Goal: Communication & Community: Ask a question

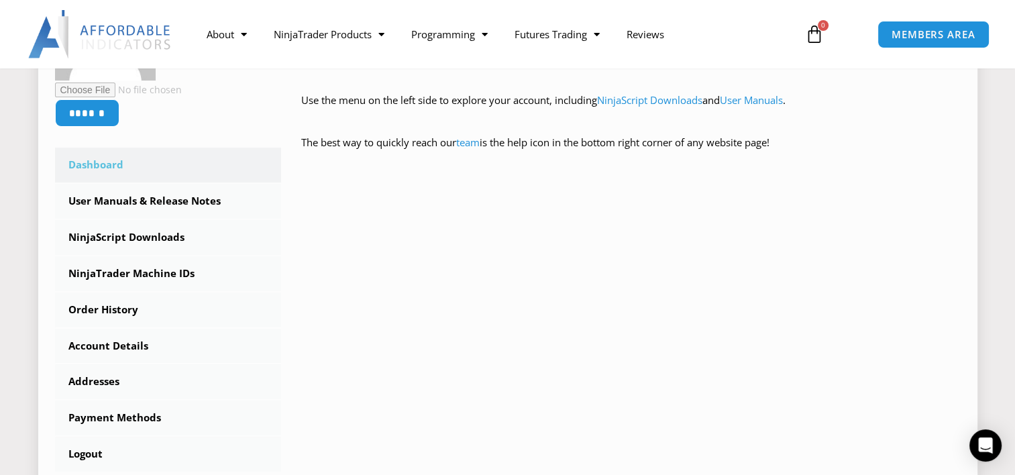
scroll to position [335, 0]
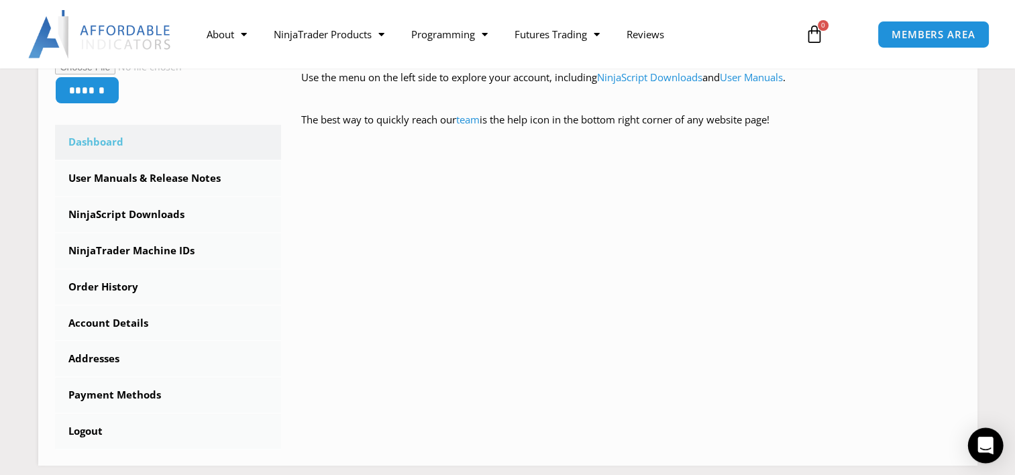
click at [976, 438] on div "Open Intercom Messenger" at bounding box center [986, 446] width 36 height 36
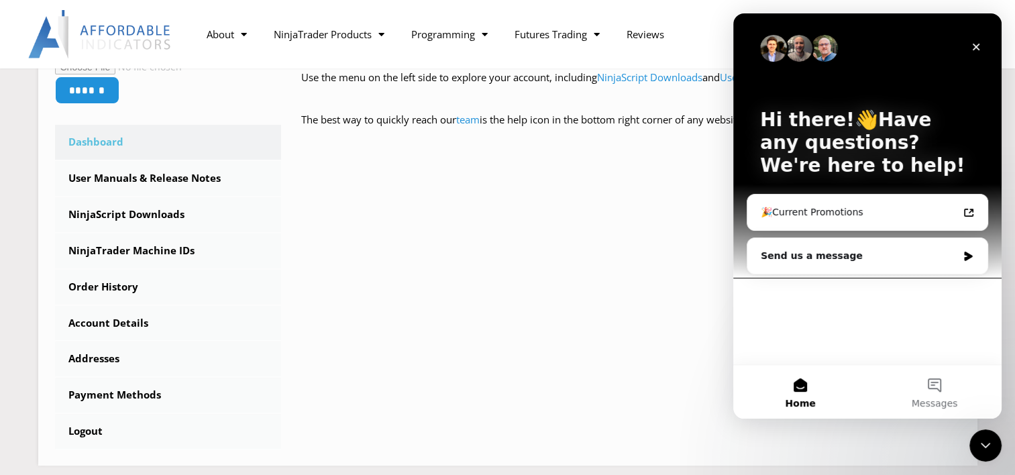
scroll to position [0, 0]
click at [937, 263] on div "Send us a message" at bounding box center [867, 256] width 240 height 36
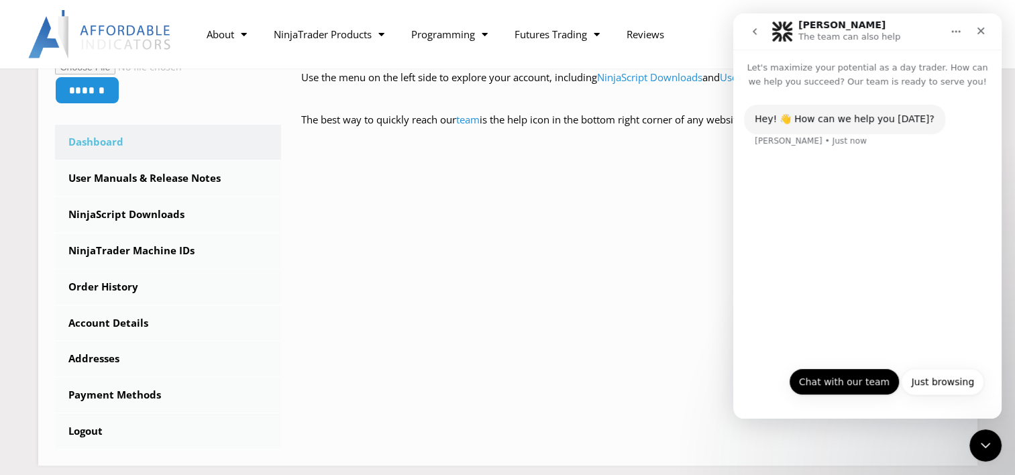
click at [872, 383] on button "Chat with our team" at bounding box center [844, 381] width 111 height 27
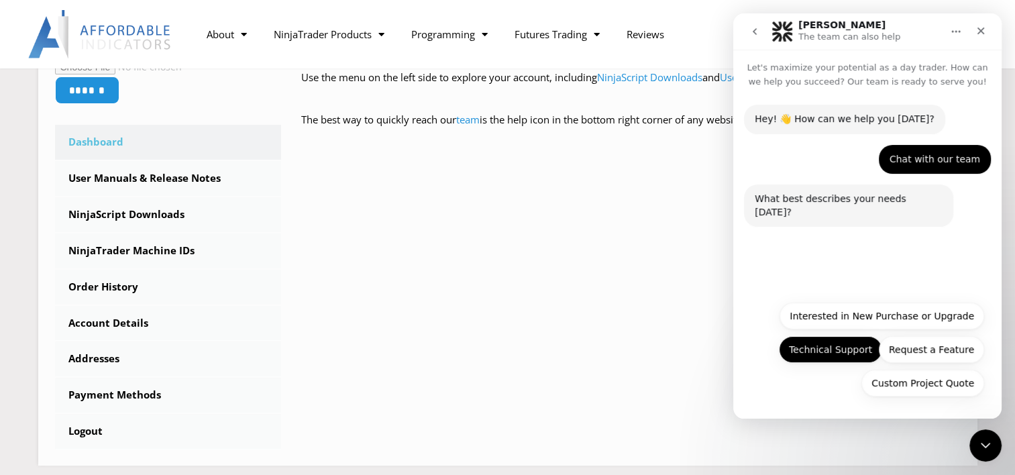
click at [835, 345] on button "Technical Support" at bounding box center [830, 349] width 103 height 27
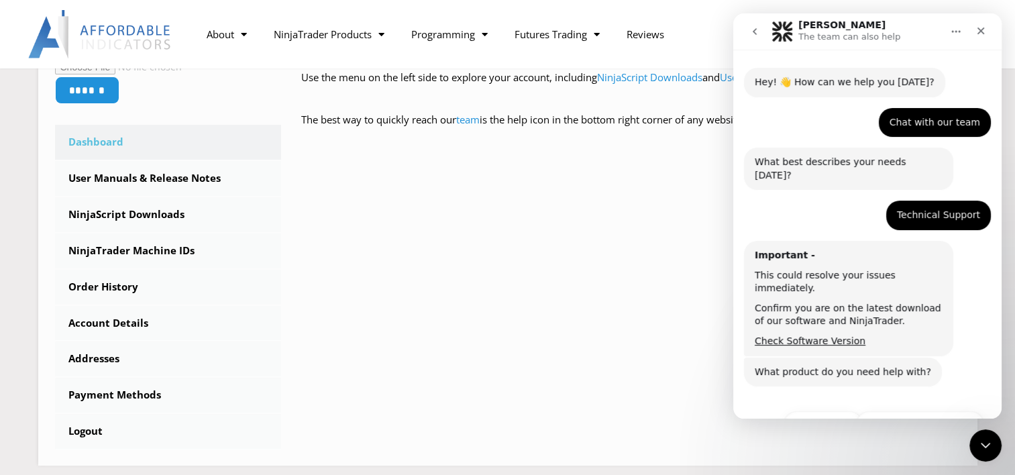
scroll to position [86, 0]
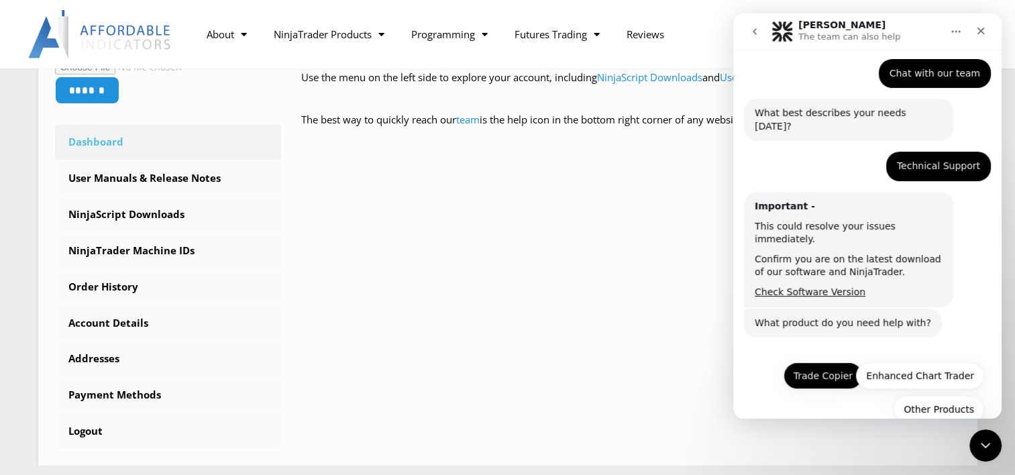
click at [811, 362] on button "Trade Copier" at bounding box center [822, 375] width 79 height 27
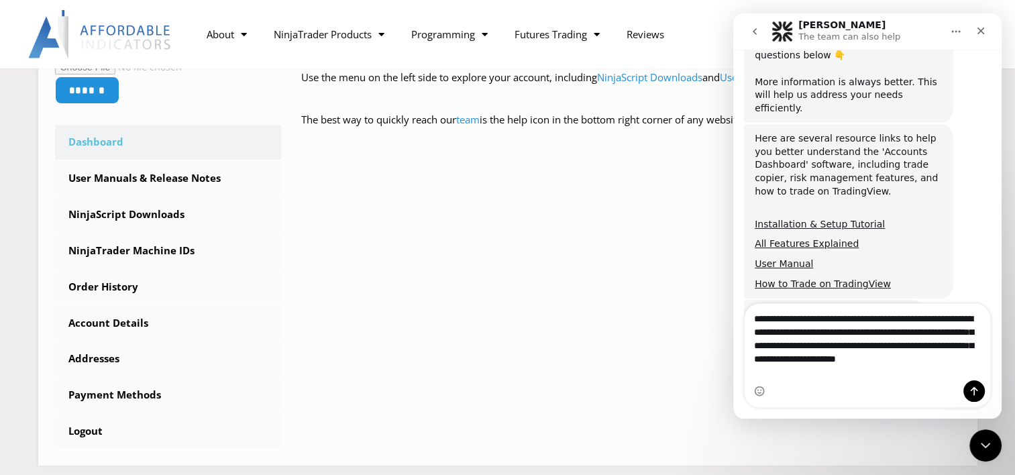
scroll to position [459, 0]
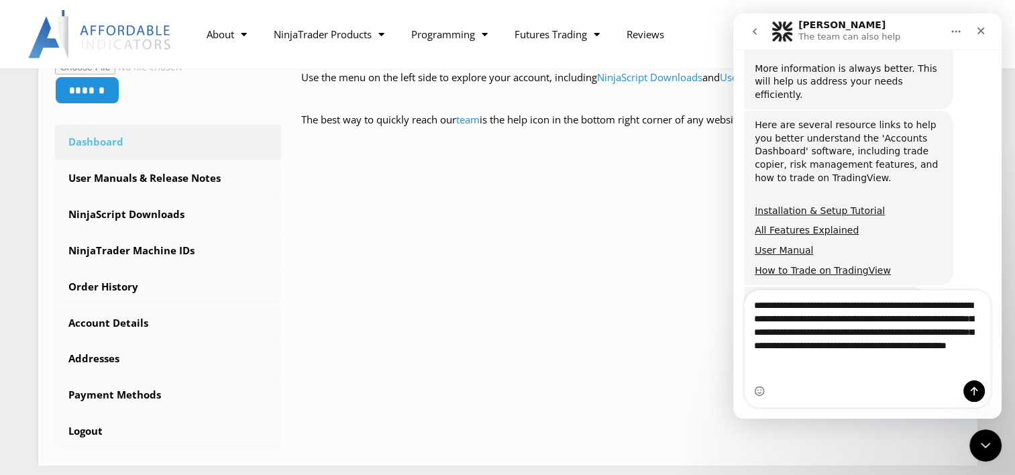
type textarea "**********"
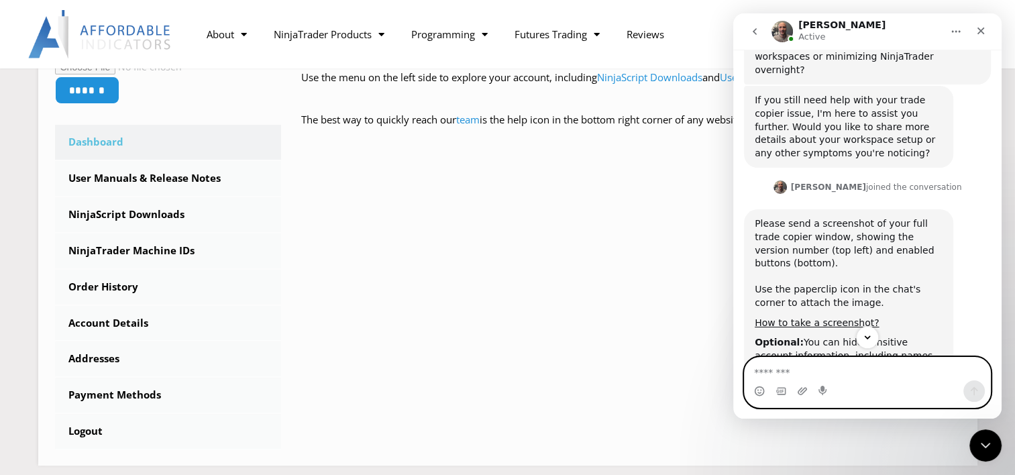
scroll to position [1132, 0]
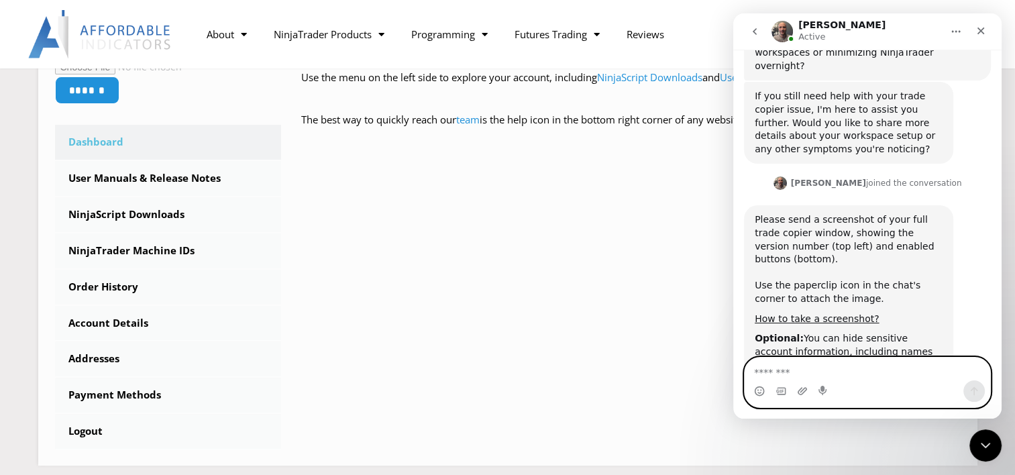
click at [784, 370] on textarea "Message…" at bounding box center [866, 368] width 245 height 23
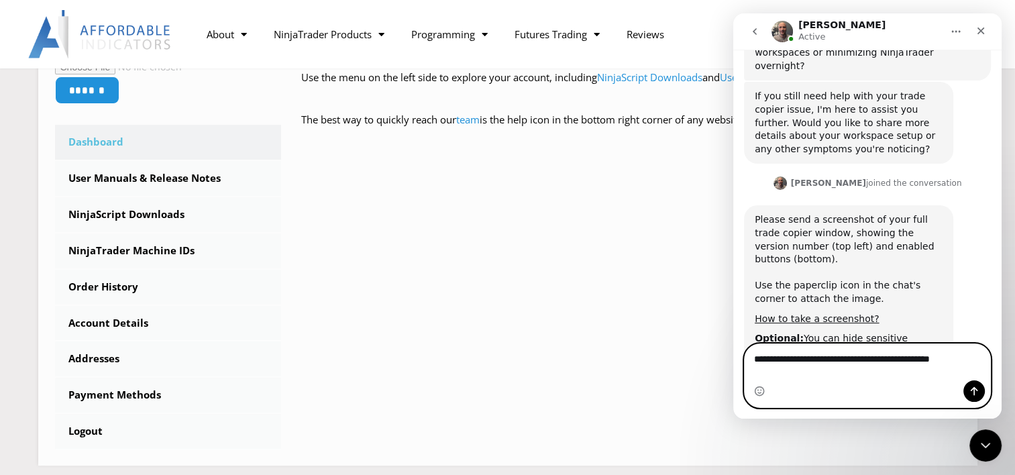
type textarea "**********"
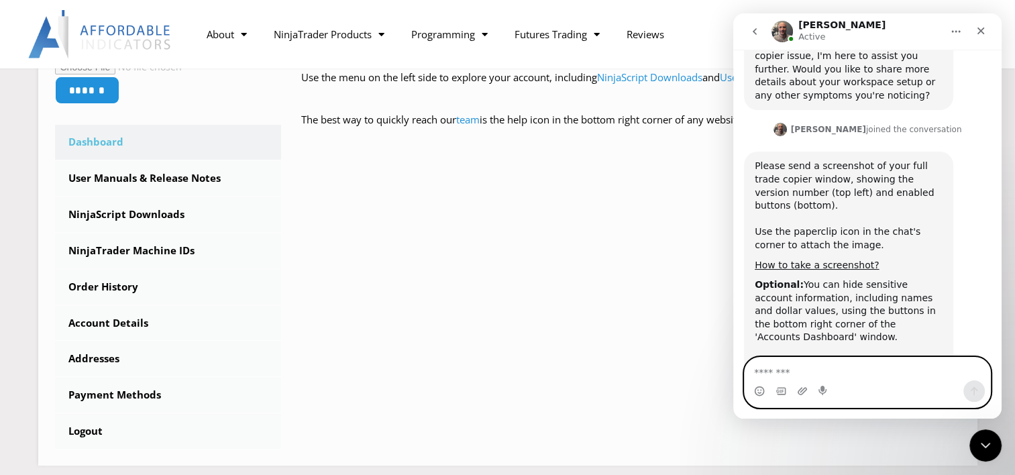
scroll to position [1186, 0]
click at [800, 390] on icon "Upload attachment" at bounding box center [802, 391] width 11 height 11
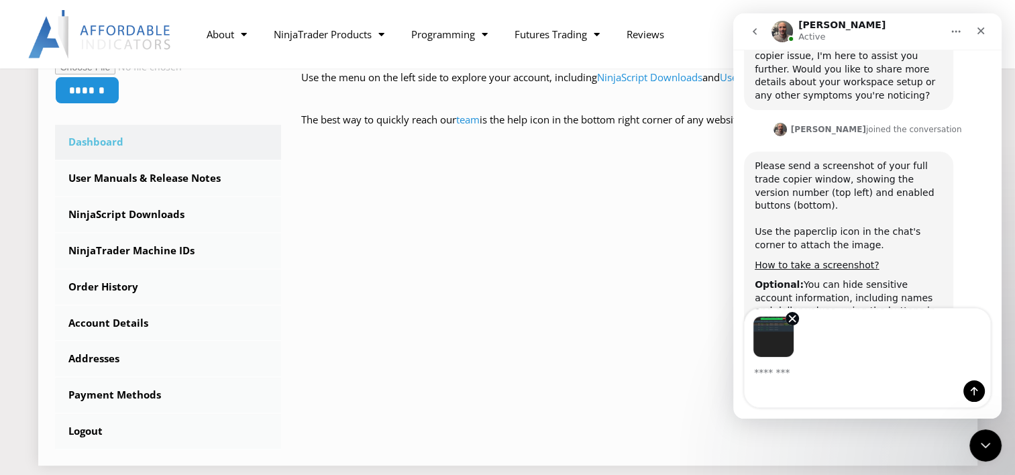
scroll to position [1235, 0]
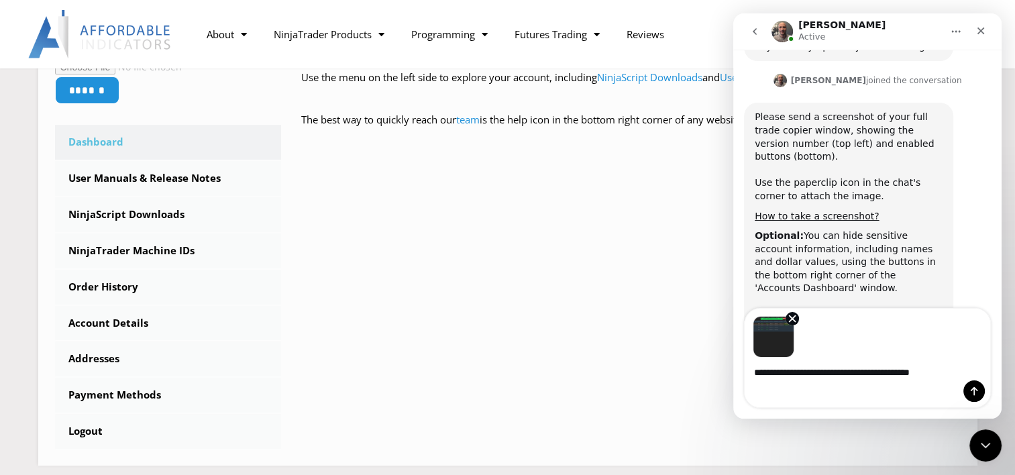
type textarea "**********"
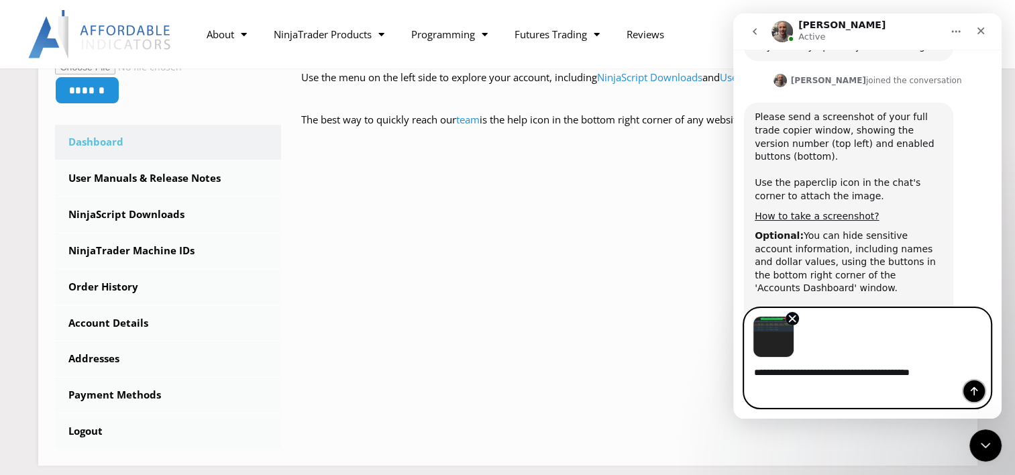
click at [966, 392] on button "Send a message…" at bounding box center [973, 390] width 21 height 21
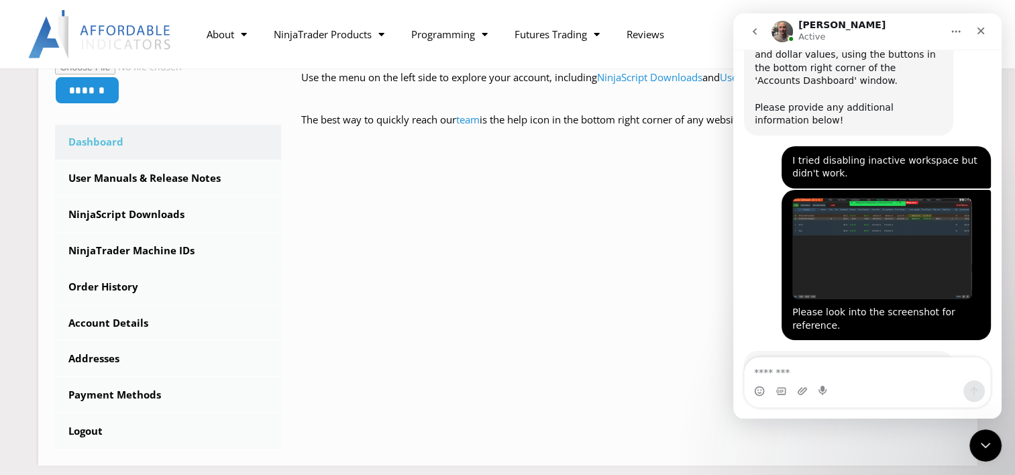
scroll to position [1391, 0]
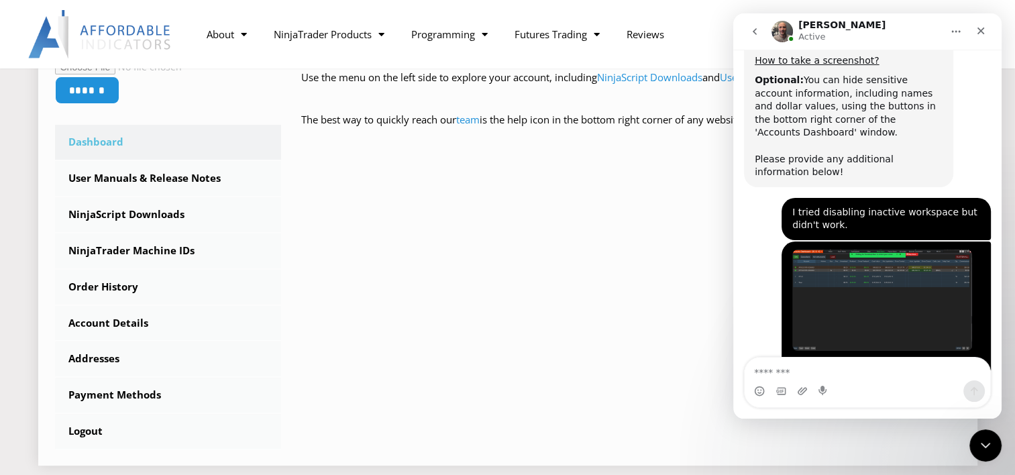
click at [645, 421] on div "****** Dashboard Subscriptions User Manuals & Release Notes NinjaScript Downloa…" at bounding box center [507, 203] width 905 height 492
click at [799, 393] on icon "Upload attachment" at bounding box center [802, 391] width 11 height 11
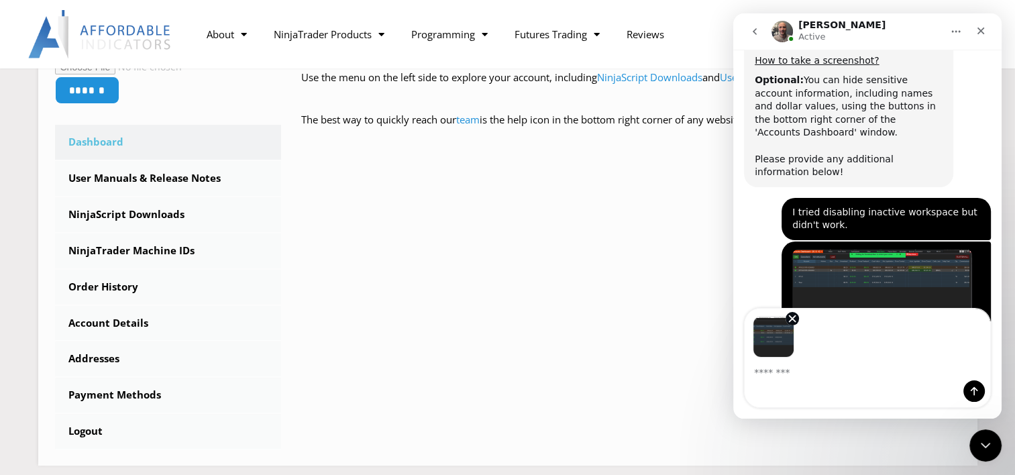
scroll to position [1440, 0]
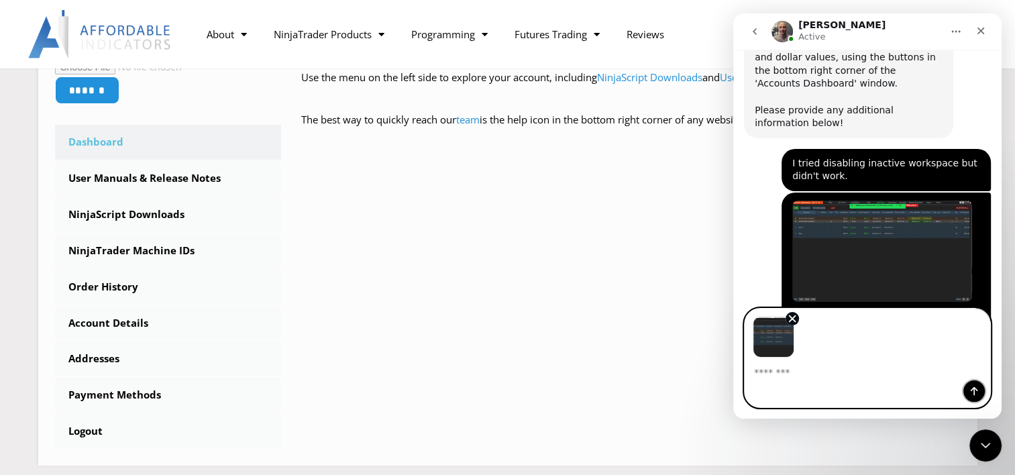
click at [970, 388] on icon "Send a message…" at bounding box center [973, 391] width 11 height 11
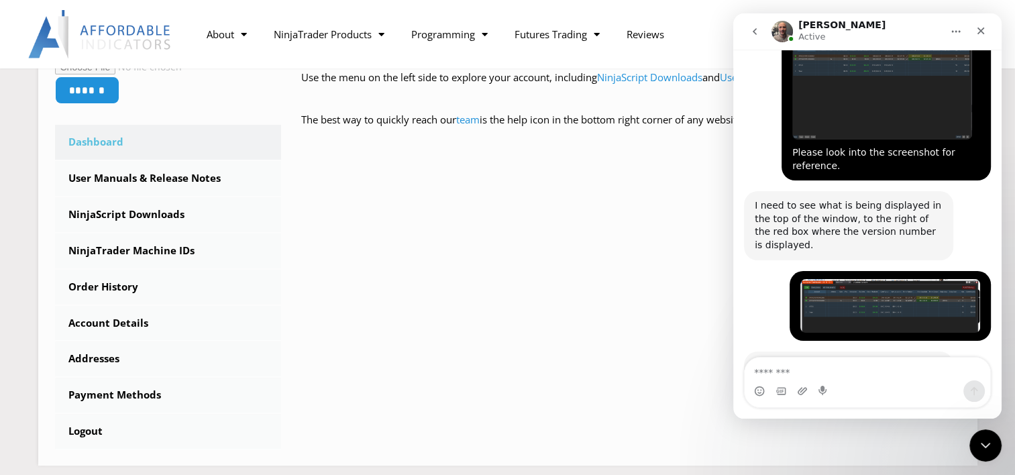
scroll to position [1550, 0]
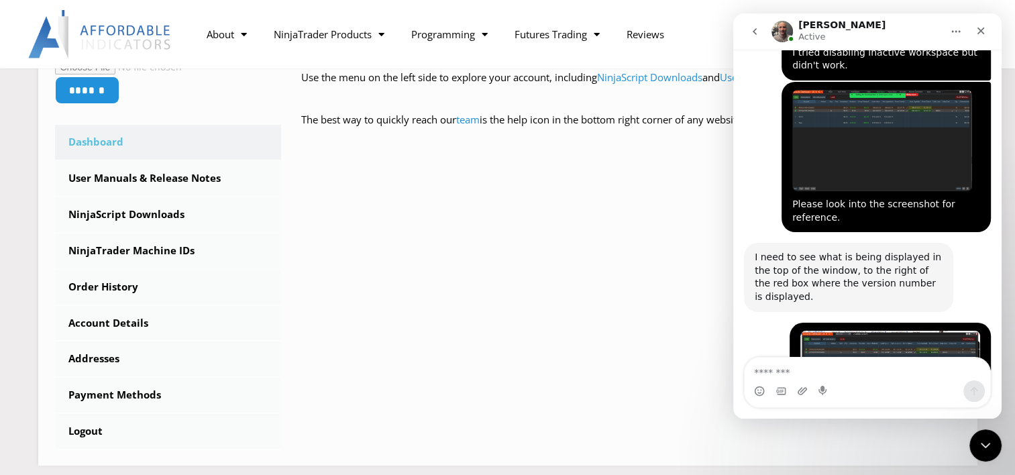
click at [790, 372] on textarea "Message…" at bounding box center [866, 368] width 245 height 23
type textarea "*"
